Goal: Information Seeking & Learning: Learn about a topic

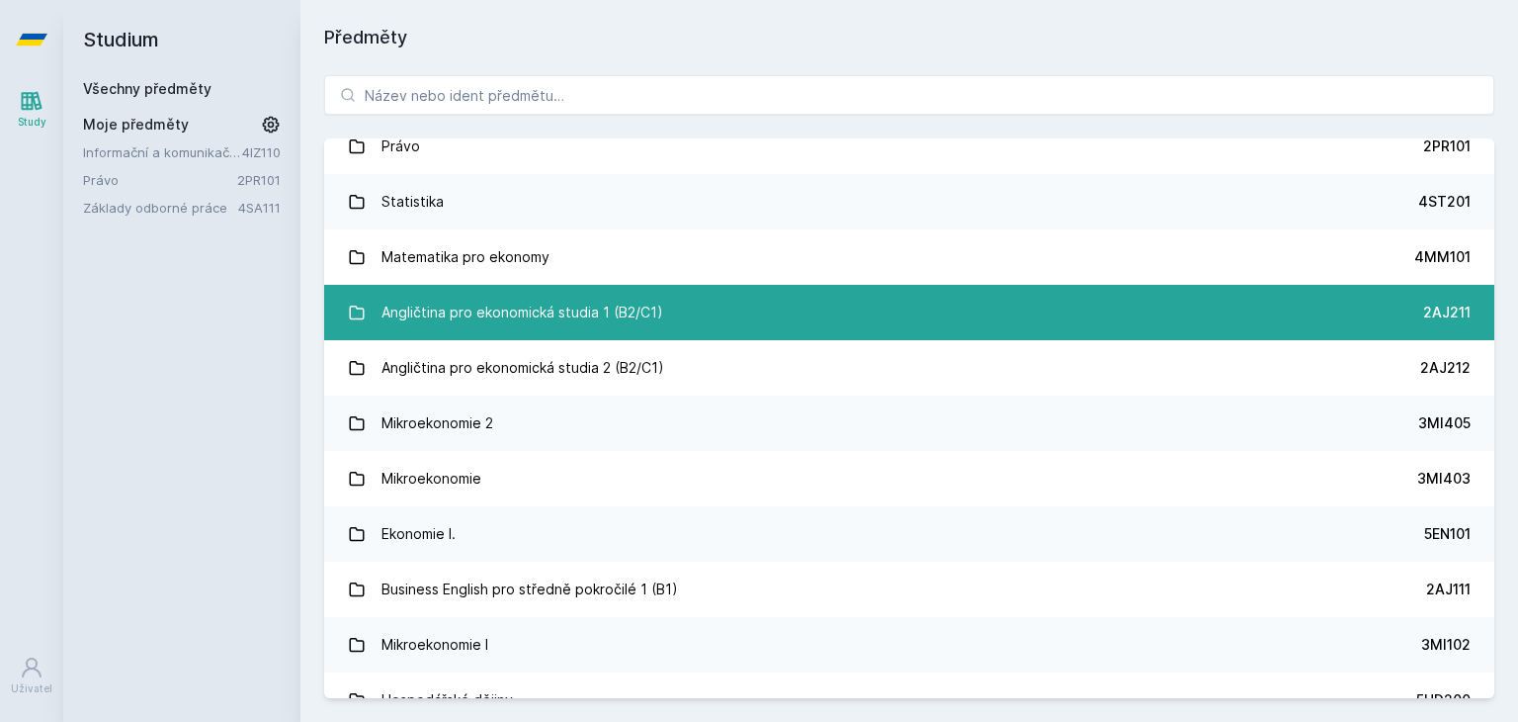
scroll to position [20, 0]
click at [645, 316] on div "Angličtina pro ekonomická studia 1 (B2/C1)" at bounding box center [523, 313] width 282 height 40
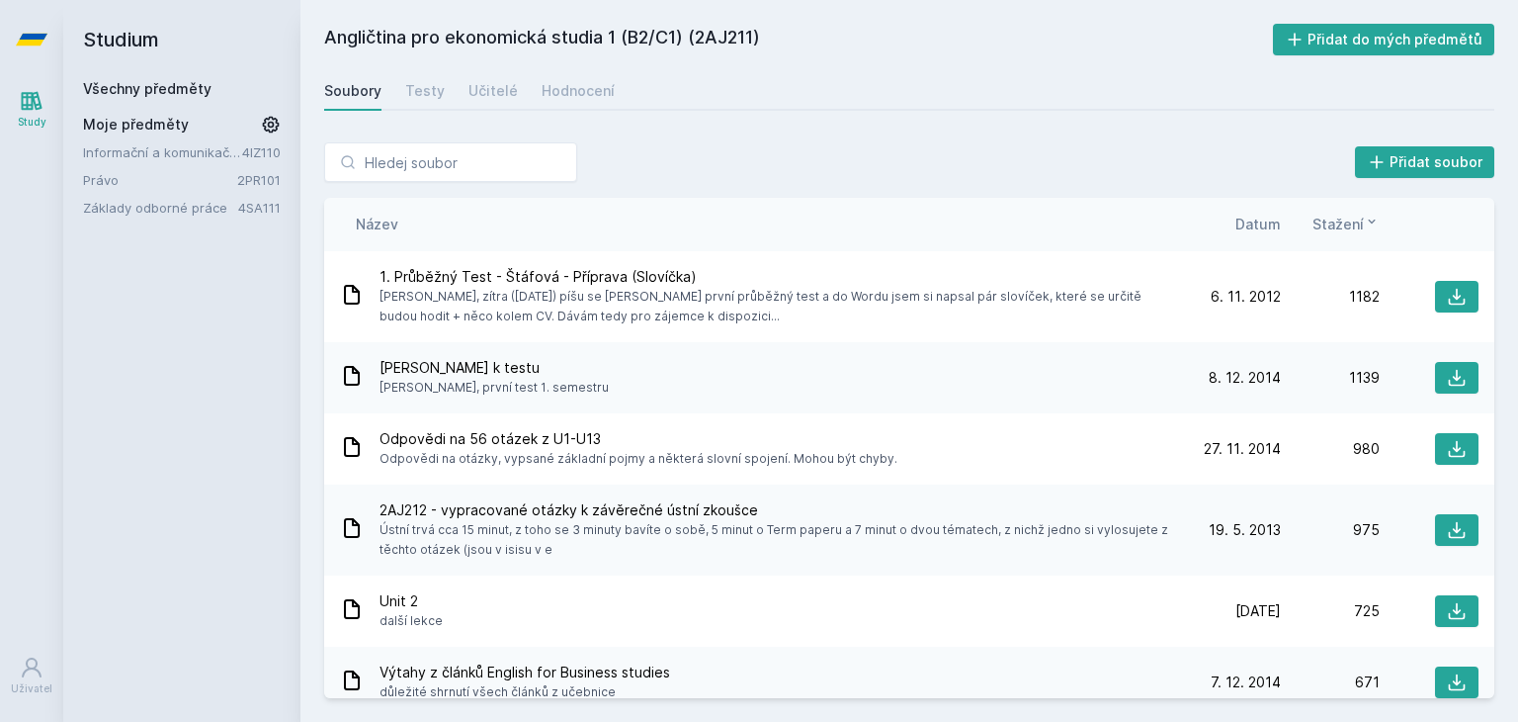
scroll to position [1003, 0]
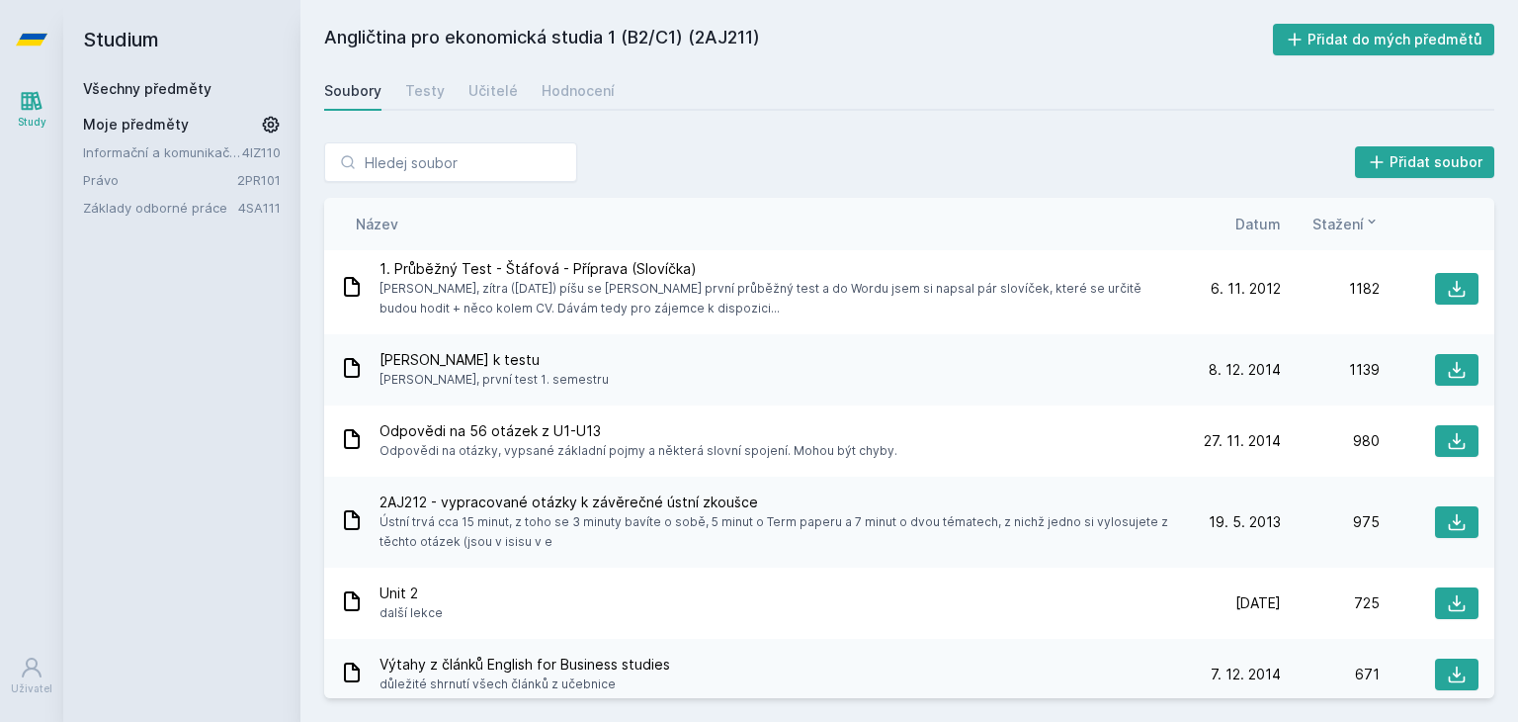
click at [353, 370] on icon at bounding box center [352, 368] width 24 height 24
click at [1447, 375] on icon at bounding box center [1457, 370] width 20 height 20
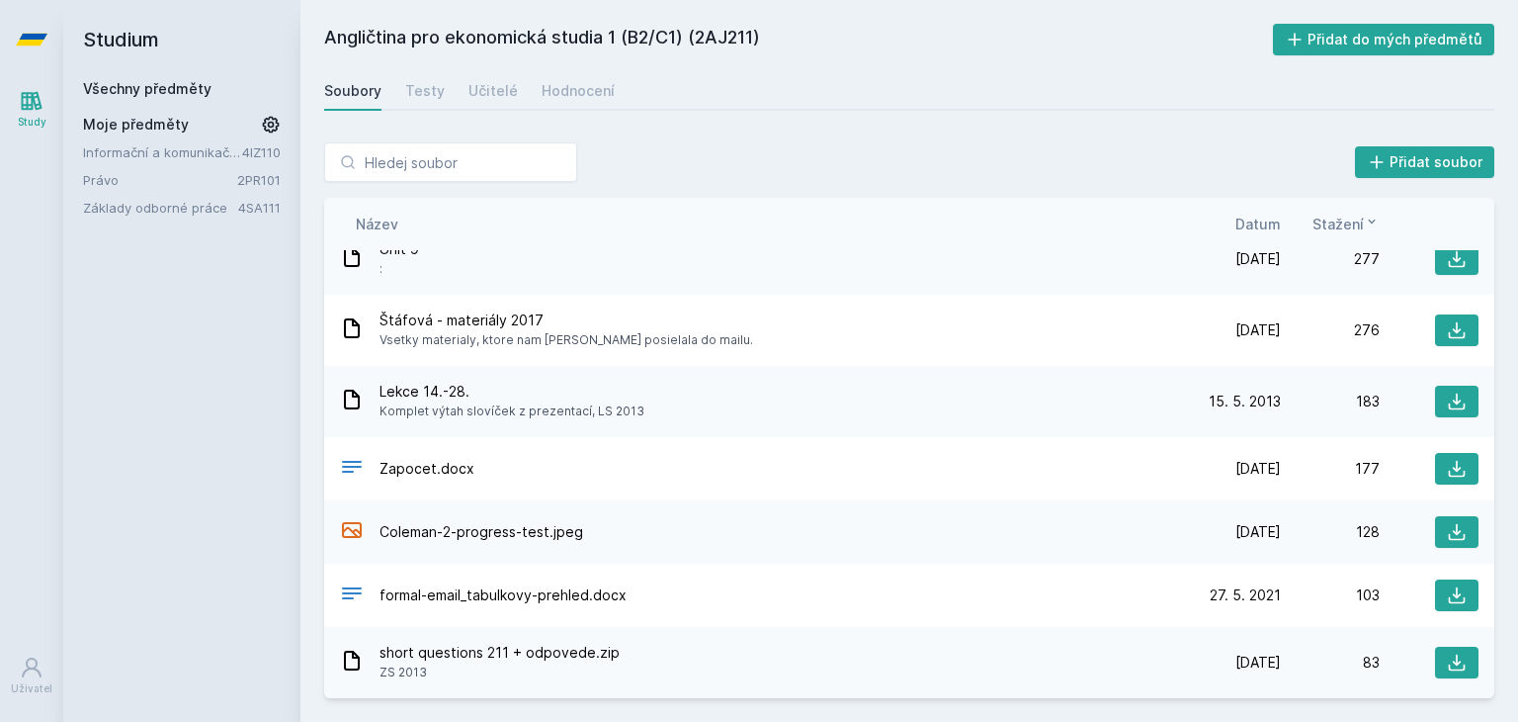
scroll to position [2834, 0]
click at [489, 469] on div "Zapocet.docx" at bounding box center [761, 469] width 842 height 29
click at [1455, 654] on button at bounding box center [1456, 662] width 43 height 32
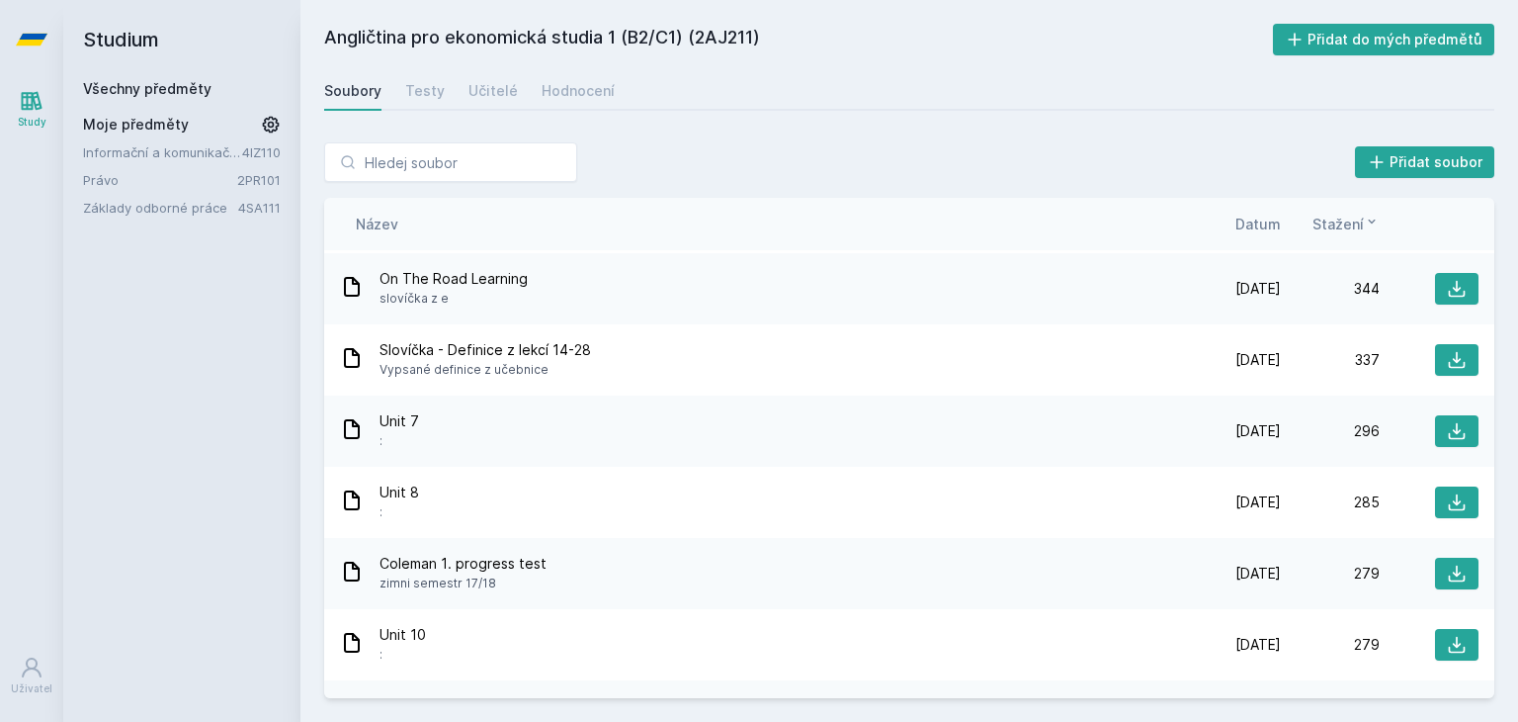
scroll to position [2376, 0]
click at [601, 368] on div "Slovíčka - Definice z lekcí 14-28 Vypsané definice z učebnice" at bounding box center [761, 361] width 842 height 40
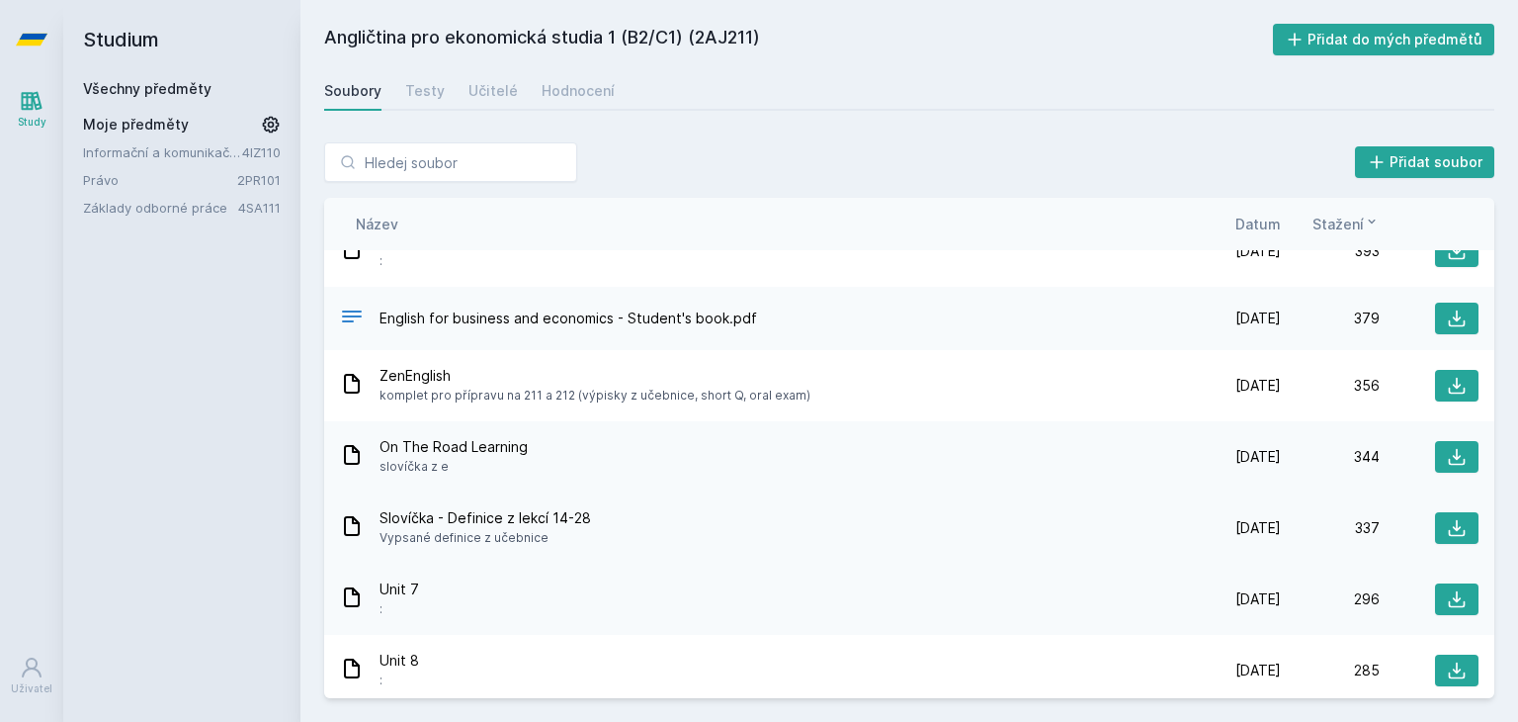
scroll to position [2204, 0]
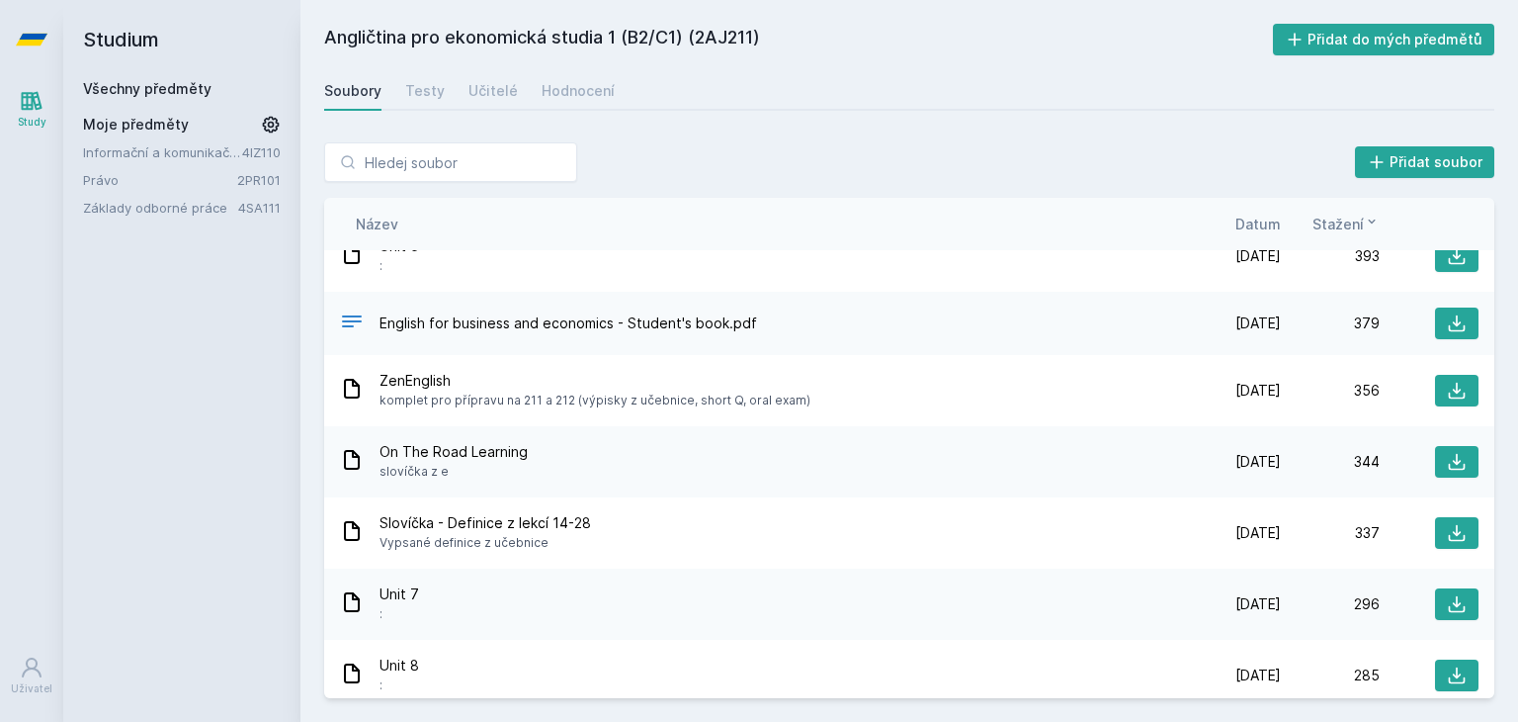
click at [530, 460] on div "On The Road Learning slovíčka z e" at bounding box center [761, 462] width 842 height 40
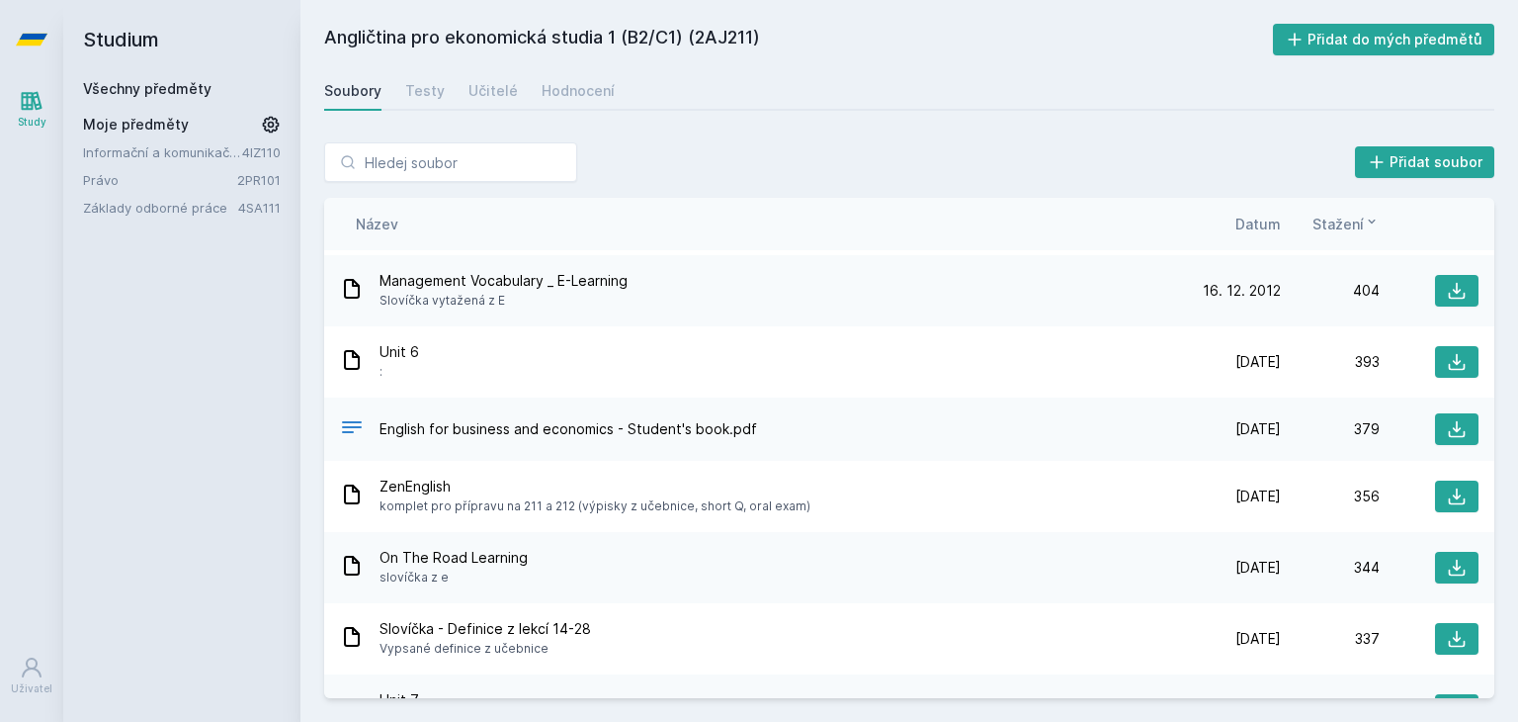
scroll to position [2098, 0]
click at [581, 425] on span "English for business and economics - Student's book.pdf" at bounding box center [569, 430] width 378 height 20
click at [508, 338] on div "Unit 6 : [DATE] [DATE] 393" at bounding box center [909, 362] width 1170 height 71
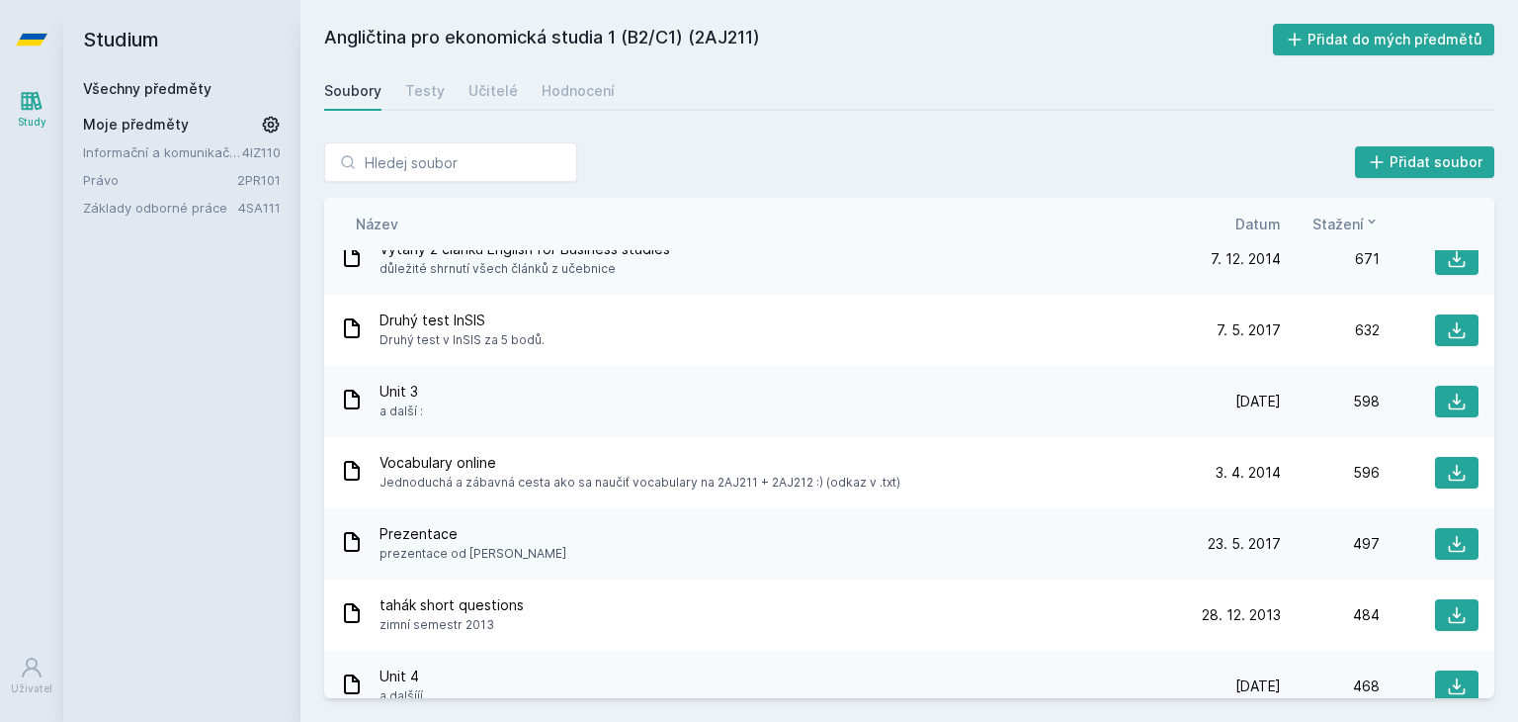
scroll to position [1417, 0]
click at [577, 324] on div "Druhý test InSIS Druhý test v InSIS za 5 bodů." at bounding box center [761, 331] width 842 height 40
click at [1447, 321] on icon at bounding box center [1457, 331] width 20 height 20
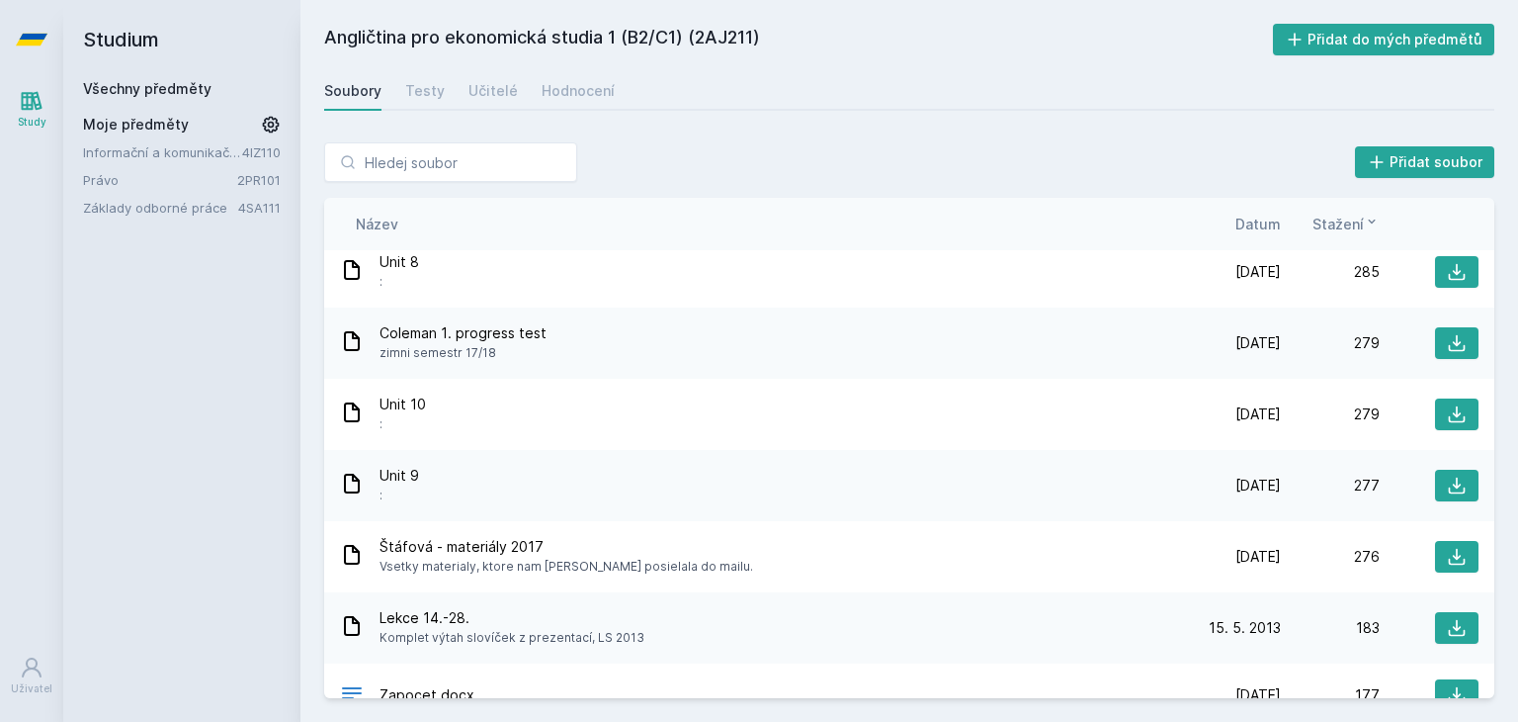
scroll to position [2621, 0]
